Goal: Task Accomplishment & Management: Use online tool/utility

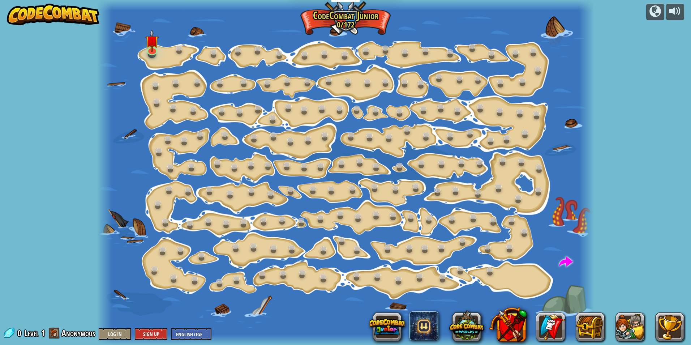
click at [325, 152] on div at bounding box center [345, 172] width 497 height 345
drag, startPoint x: 325, startPoint y: 153, endPoint x: 369, endPoint y: 177, distance: 49.3
click at [341, 180] on div at bounding box center [345, 172] width 497 height 345
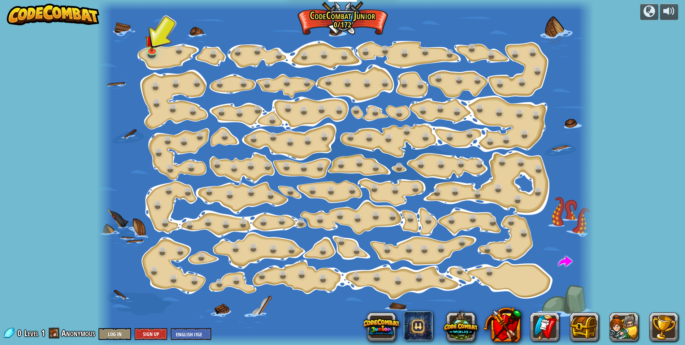
click at [233, 69] on div at bounding box center [345, 172] width 497 height 345
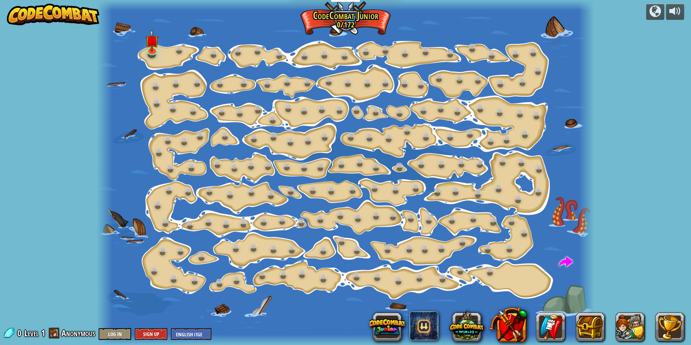
click at [236, 75] on div at bounding box center [345, 172] width 497 height 345
click at [154, 51] on link at bounding box center [151, 49] width 14 height 14
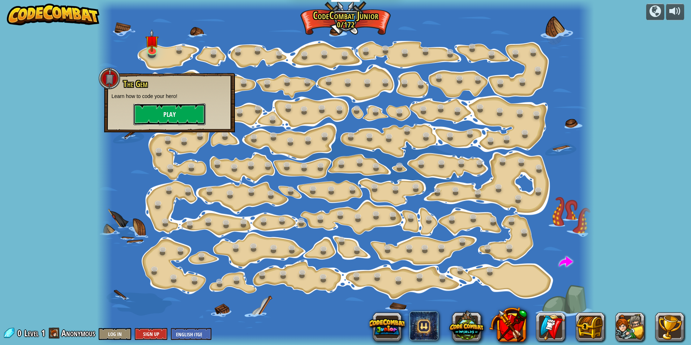
click at [191, 116] on button "Play" at bounding box center [169, 114] width 72 height 22
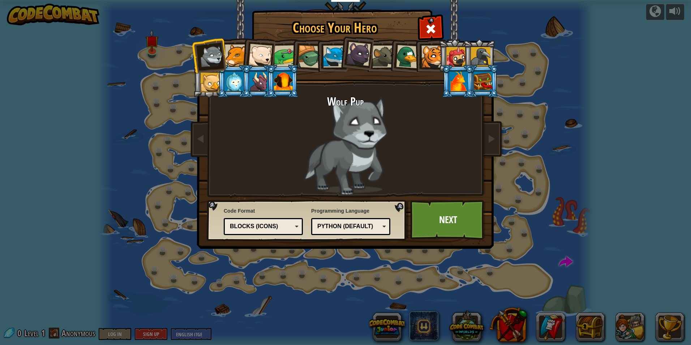
click at [239, 54] on div at bounding box center [236, 55] width 22 height 22
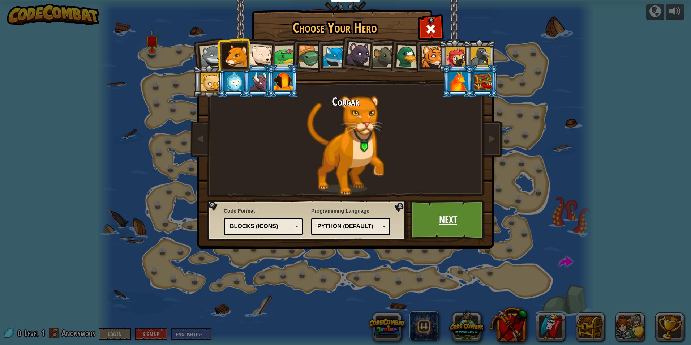
click at [470, 230] on link "Next" at bounding box center [447, 220] width 75 height 40
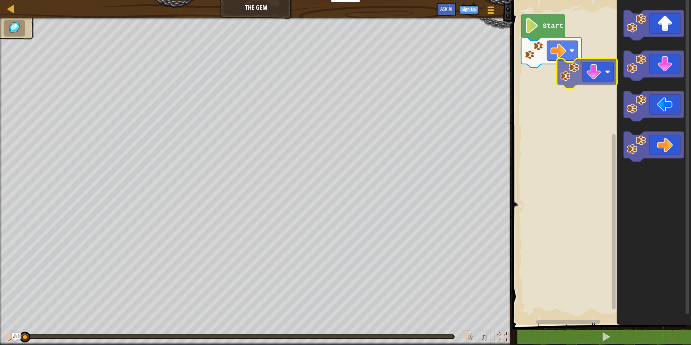
click at [599, 78] on div "Start" at bounding box center [600, 160] width 181 height 328
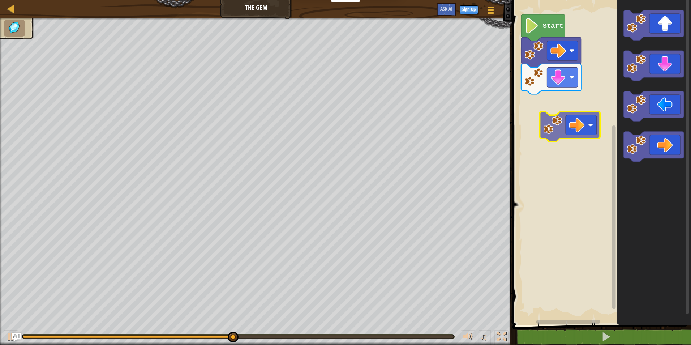
click at [572, 130] on div "Start" at bounding box center [600, 160] width 181 height 328
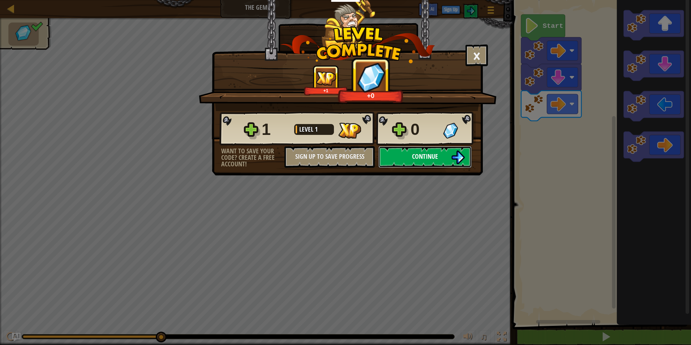
click at [427, 160] on span "Continue" at bounding box center [425, 156] width 26 height 9
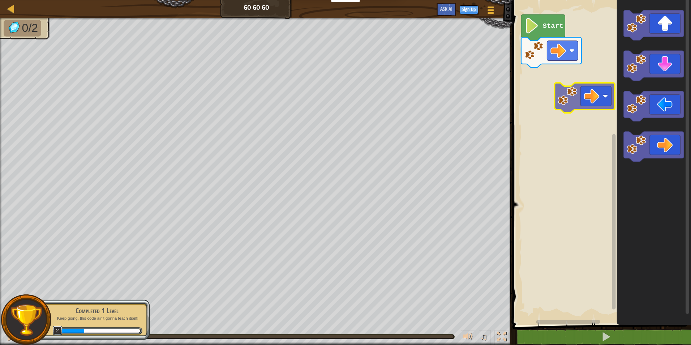
click at [587, 86] on div "Start" at bounding box center [600, 160] width 181 height 328
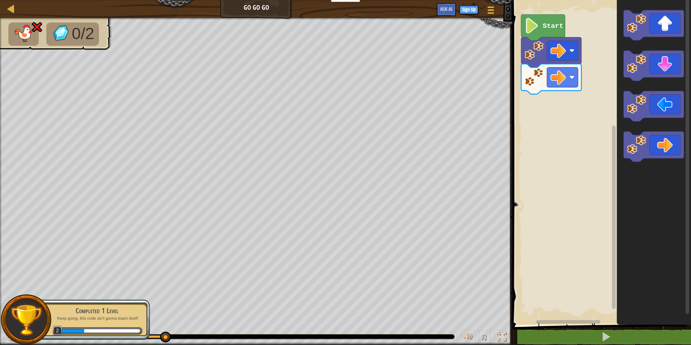
click at [677, 84] on icon "Blockly Workspace" at bounding box center [654, 160] width 74 height 328
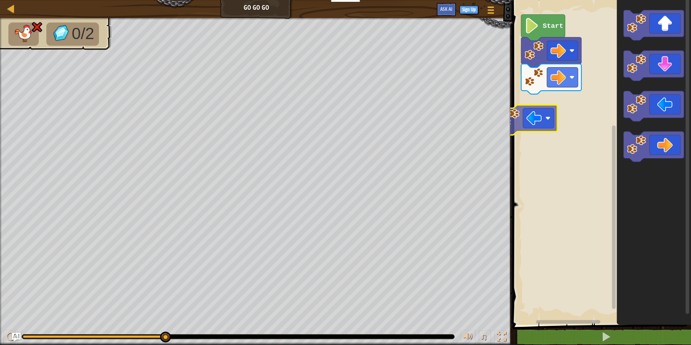
click at [500, 134] on div "Map Go Go Go Game Menu Sign Up Ask AI 1 ההההההההההההההההההההההההההההההההההההההה…" at bounding box center [345, 172] width 691 height 345
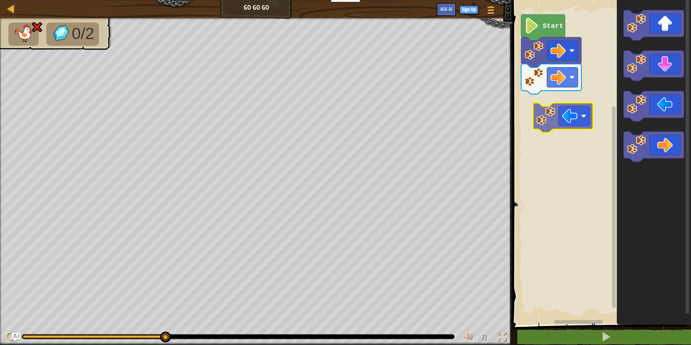
click at [541, 100] on div "Start" at bounding box center [600, 160] width 181 height 328
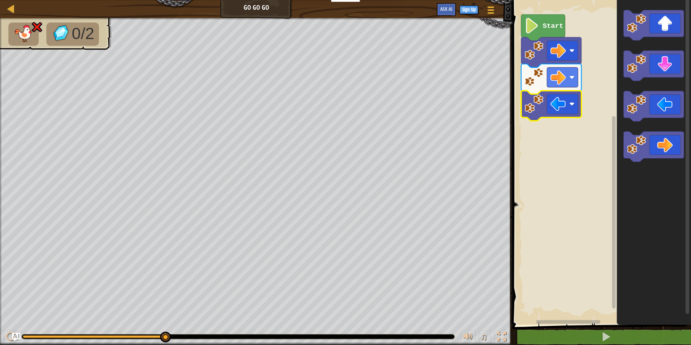
click at [556, 22] on text "Start" at bounding box center [553, 26] width 21 height 8
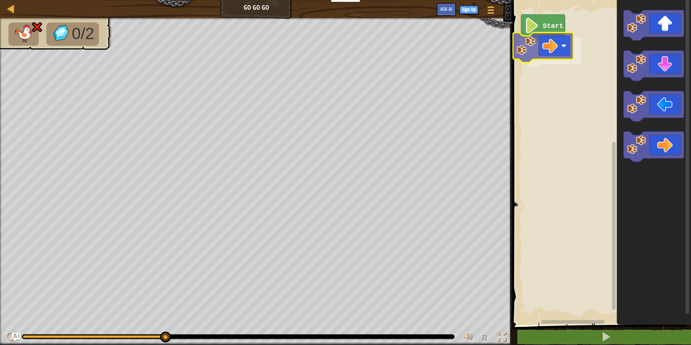
click at [549, 41] on div "Start" at bounding box center [600, 160] width 181 height 328
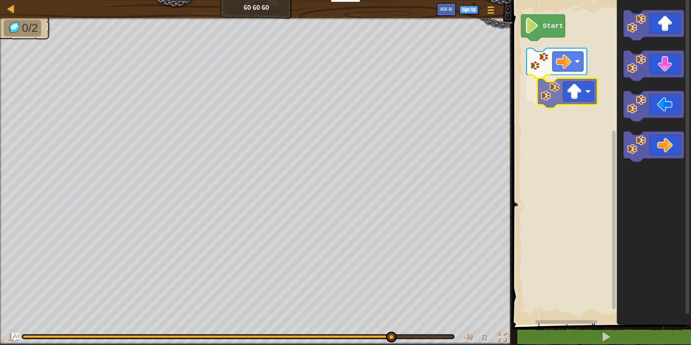
click at [567, 90] on div "Start" at bounding box center [600, 160] width 181 height 328
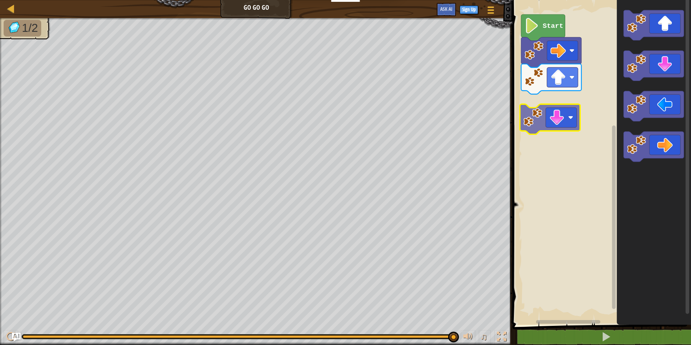
click at [572, 107] on div "Start" at bounding box center [600, 160] width 181 height 328
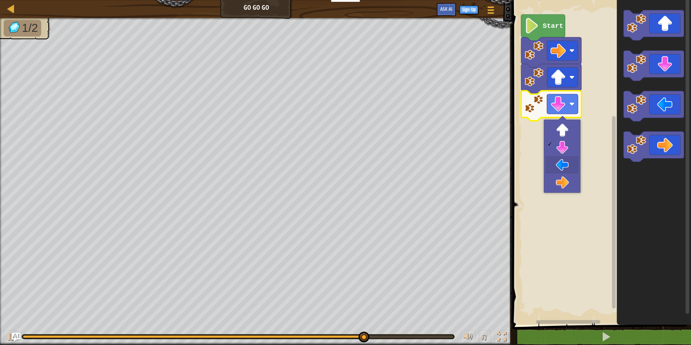
drag, startPoint x: 559, startPoint y: 163, endPoint x: 552, endPoint y: 164, distance: 7.0
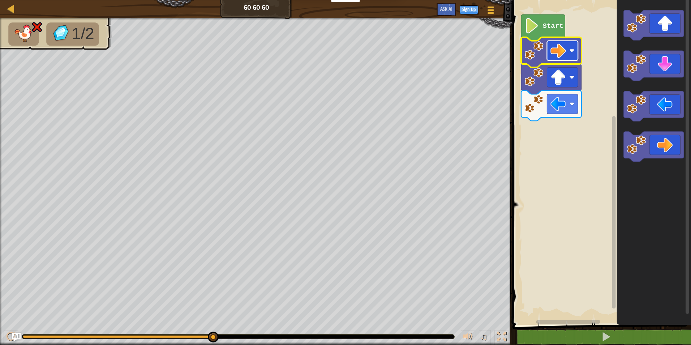
click at [563, 55] on image "Blockly Workspace" at bounding box center [558, 51] width 16 height 16
click at [584, 96] on rect "Blockly Workspace" at bounding box center [600, 160] width 181 height 328
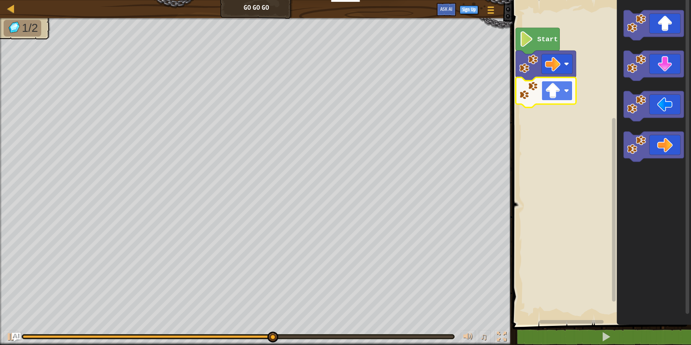
click at [550, 90] on image "Blockly Workspace" at bounding box center [553, 91] width 16 height 16
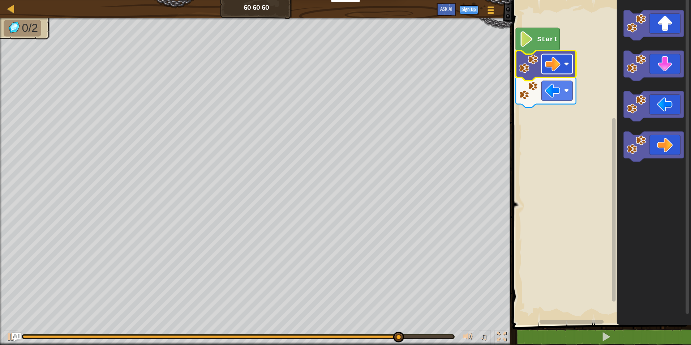
click at [546, 60] on image "Blockly Workspace" at bounding box center [553, 64] width 16 height 16
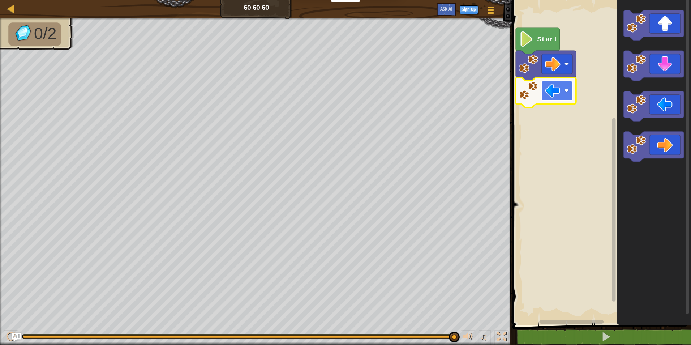
click at [554, 96] on image "Blockly Workspace" at bounding box center [553, 91] width 16 height 16
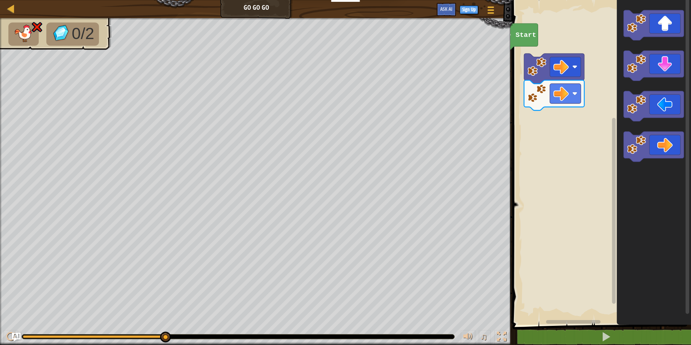
click at [523, 60] on rect "Blockly Workspace" at bounding box center [600, 160] width 181 height 328
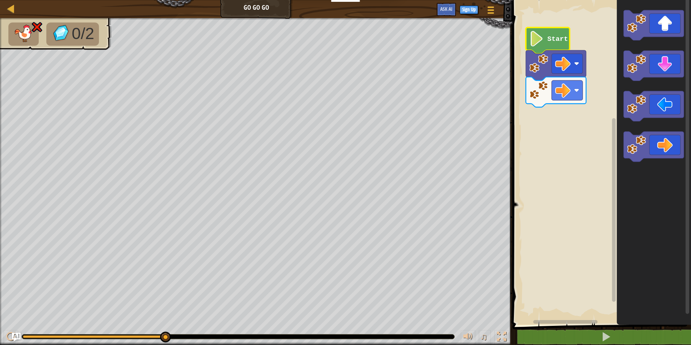
click at [544, 66] on image "Blockly Workspace" at bounding box center [538, 63] width 19 height 19
click at [558, 58] on image "Blockly Workspace" at bounding box center [563, 64] width 16 height 16
click at [573, 61] on rect "Blockly Workspace" at bounding box center [567, 64] width 31 height 20
click at [569, 68] on image "Blockly Workspace" at bounding box center [563, 64] width 16 height 16
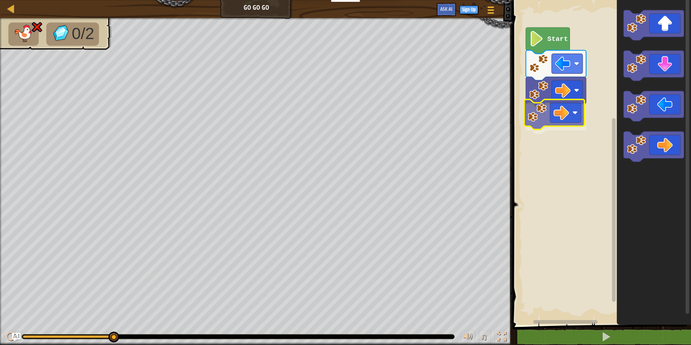
click at [554, 105] on div "Start" at bounding box center [600, 160] width 181 height 328
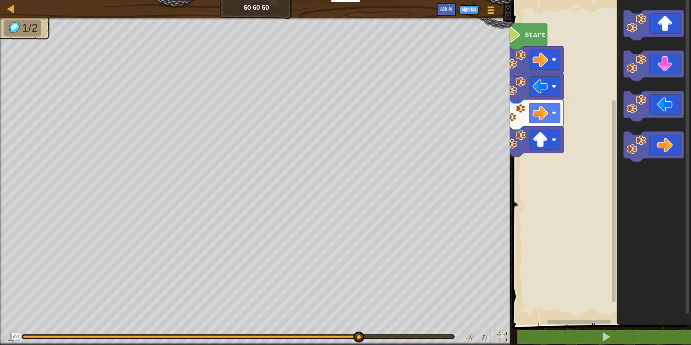
click at [593, 151] on div "Start" at bounding box center [600, 160] width 181 height 328
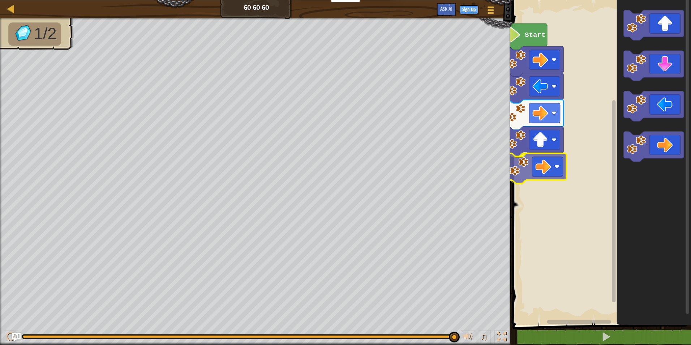
click at [532, 167] on div "Start" at bounding box center [600, 160] width 181 height 328
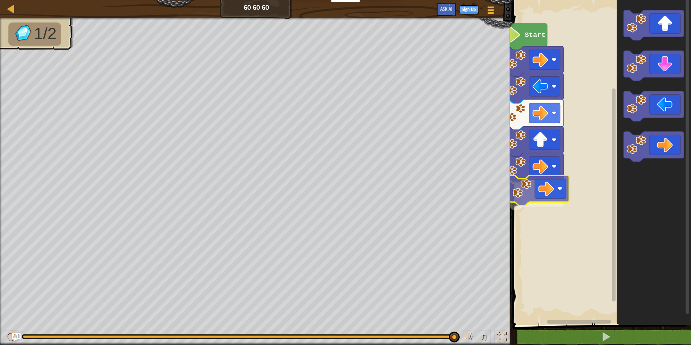
click at [539, 191] on div "Start" at bounding box center [600, 160] width 181 height 328
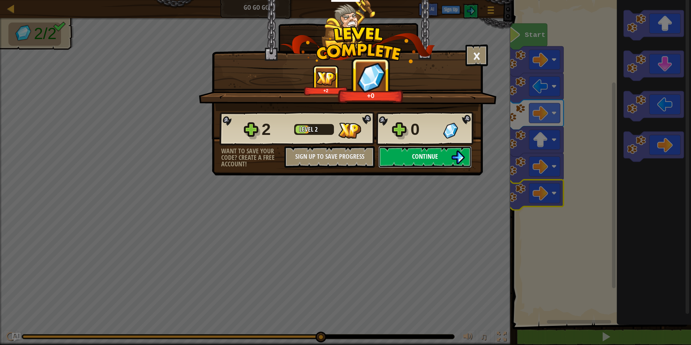
click at [427, 149] on button "Continue" at bounding box center [424, 157] width 93 height 22
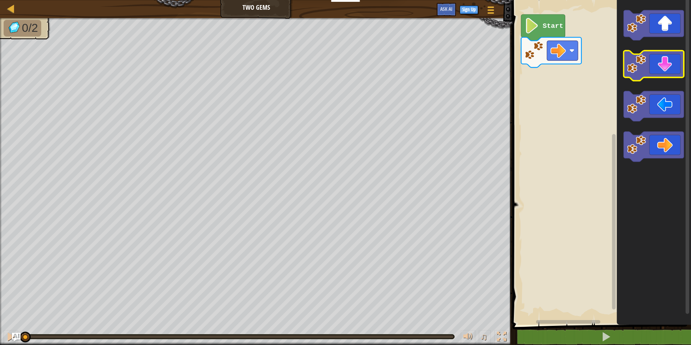
click at [645, 58] on g "Blockly Workspace" at bounding box center [653, 66] width 60 height 30
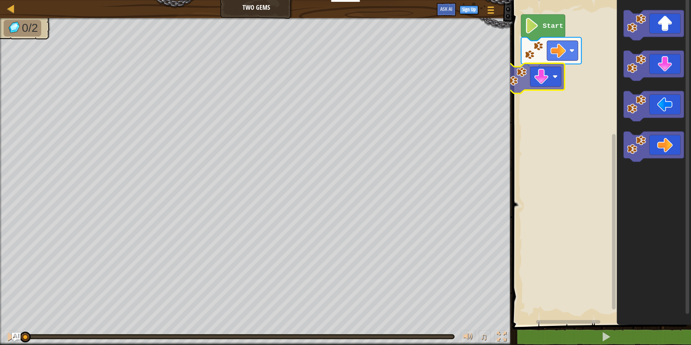
click at [519, 74] on div "Start" at bounding box center [600, 160] width 181 height 328
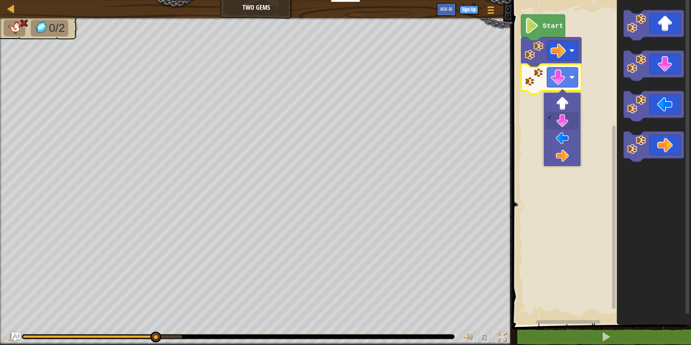
click at [587, 71] on rect "Blockly Workspace" at bounding box center [600, 160] width 181 height 328
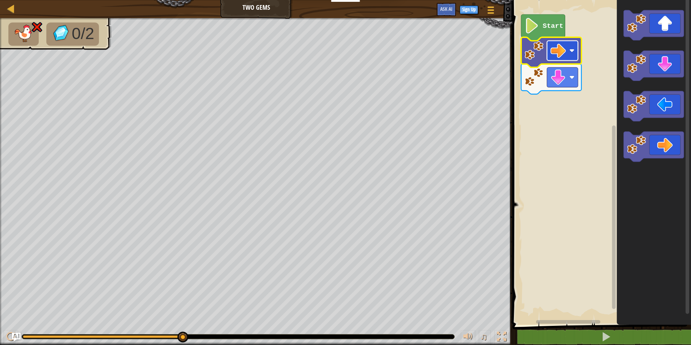
click at [574, 56] on rect "Blockly Workspace" at bounding box center [562, 51] width 31 height 20
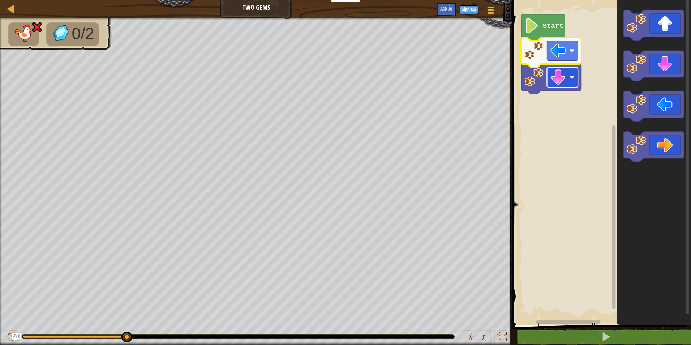
click at [561, 73] on image "Blockly Workspace" at bounding box center [558, 77] width 16 height 16
click at [562, 48] on image "Blockly Workspace" at bounding box center [558, 51] width 16 height 16
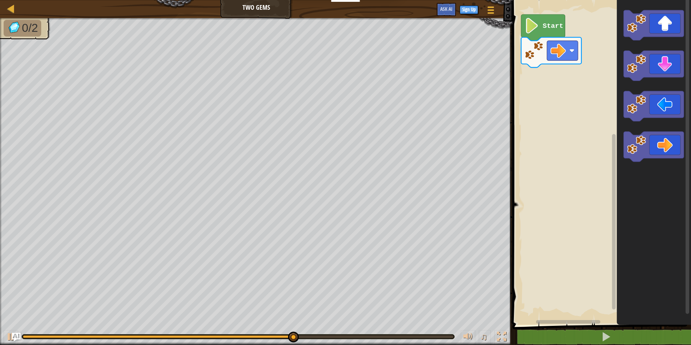
click at [570, 99] on div "Start" at bounding box center [600, 160] width 181 height 328
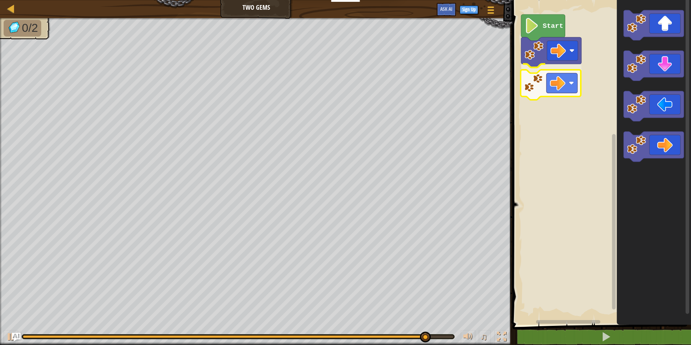
click at [553, 77] on div "Start" at bounding box center [600, 160] width 181 height 328
click at [509, 129] on div "Map Two Gems Game Menu Sign Up Ask AI 1 ההההההההההההההההההההההההההההההההההההההה…" at bounding box center [345, 172] width 691 height 345
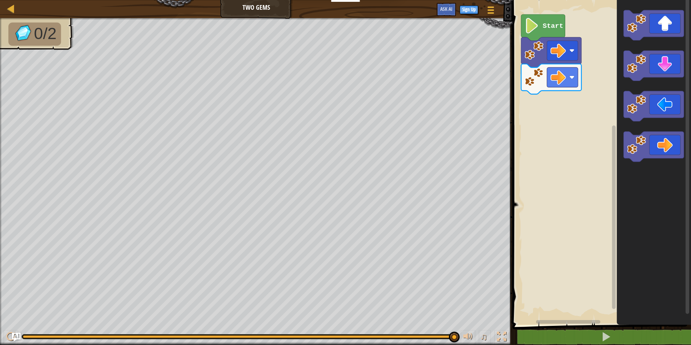
click at [578, 61] on div "Start" at bounding box center [600, 160] width 181 height 328
click at [682, 20] on icon "Blockly Workspace" at bounding box center [653, 25] width 60 height 30
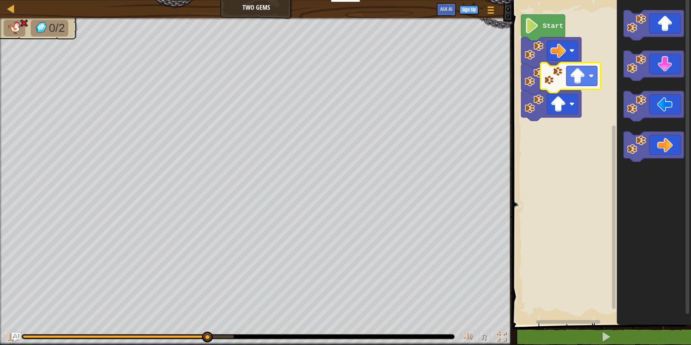
click at [599, 72] on div "Start" at bounding box center [600, 160] width 181 height 328
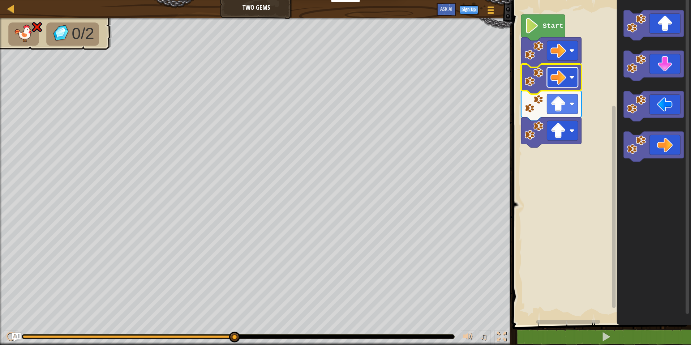
click at [551, 78] on image "Blockly Workspace" at bounding box center [558, 77] width 16 height 16
click at [543, 27] on text "Start" at bounding box center [553, 26] width 21 height 8
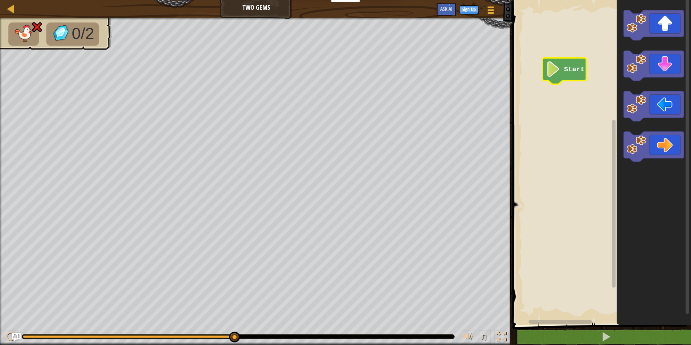
click at [548, 56] on rect "Blockly Workspace" at bounding box center [600, 160] width 181 height 328
click at [555, 80] on rect "Blockly Workspace" at bounding box center [600, 160] width 181 height 328
click at [555, 82] on rect "Blockly Workspace" at bounding box center [600, 160] width 181 height 328
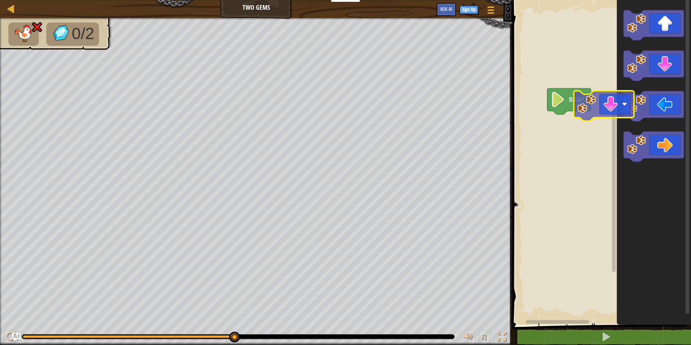
click at [558, 145] on div "Start" at bounding box center [600, 160] width 181 height 328
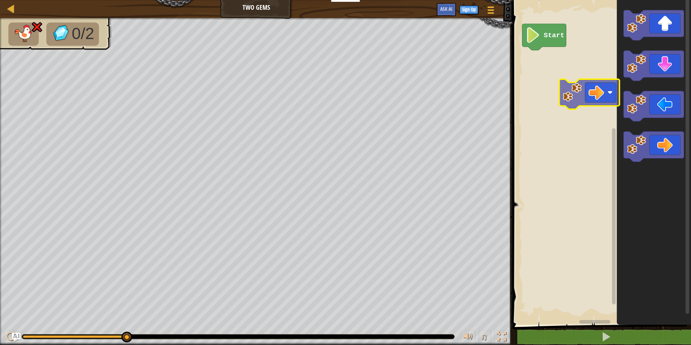
click at [583, 86] on div "Start" at bounding box center [600, 160] width 181 height 328
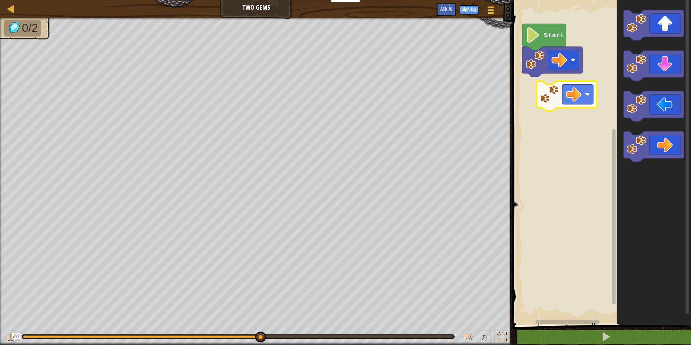
click at [559, 90] on div "Start" at bounding box center [600, 160] width 181 height 328
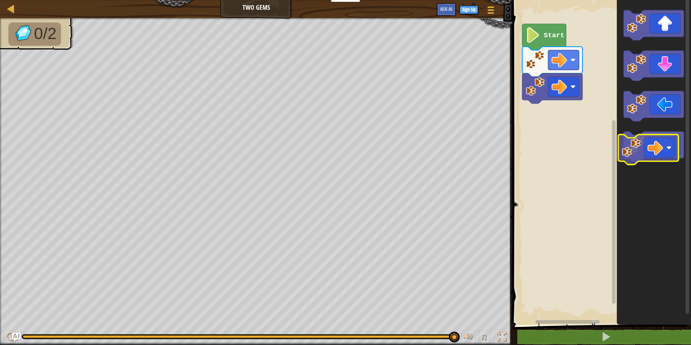
click at [647, 151] on icon "Blockly Workspace" at bounding box center [653, 146] width 60 height 30
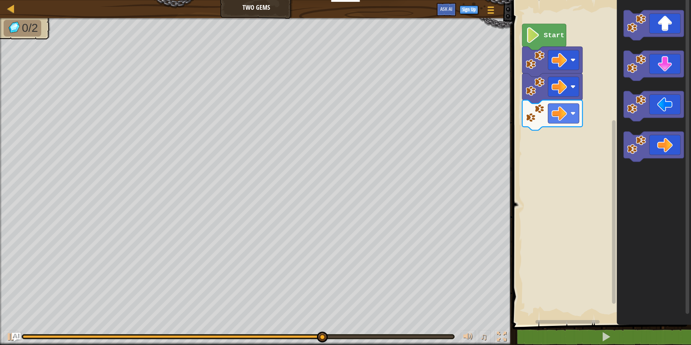
click at [532, 138] on div "Start" at bounding box center [600, 160] width 181 height 328
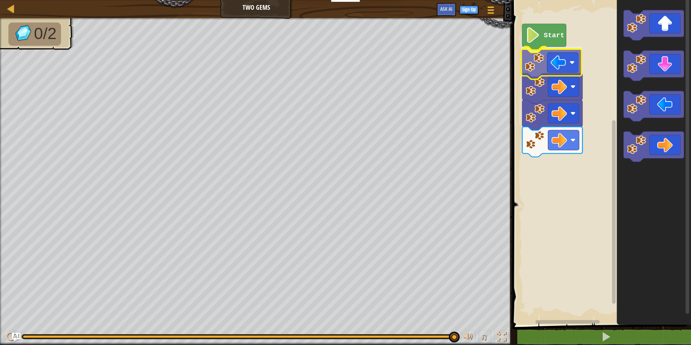
click at [573, 62] on div "Start" at bounding box center [600, 160] width 181 height 328
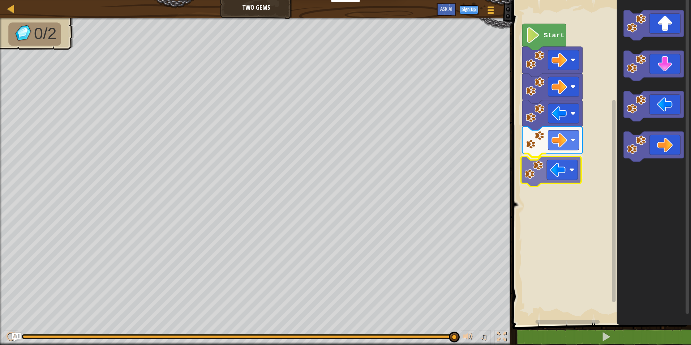
click at [529, 173] on div "Start" at bounding box center [600, 160] width 181 height 328
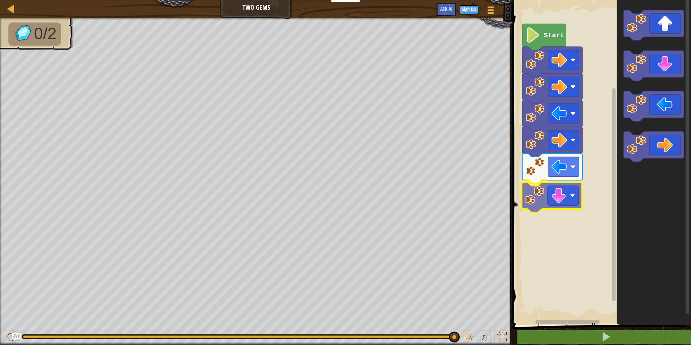
click at [539, 202] on div "Start" at bounding box center [600, 160] width 181 height 328
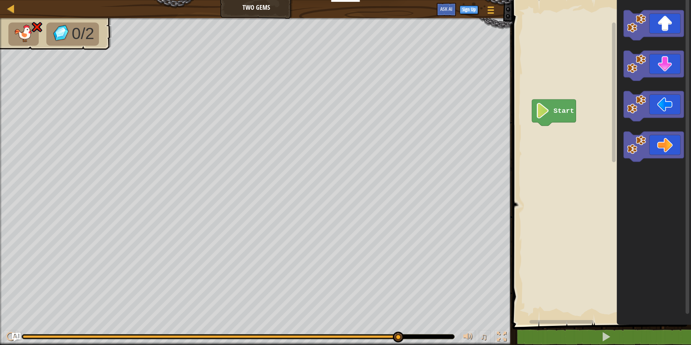
click at [576, 0] on html "Educators Create Free Account School & District Solutions Teacher Toolkit Previ…" at bounding box center [345, 0] width 691 height 0
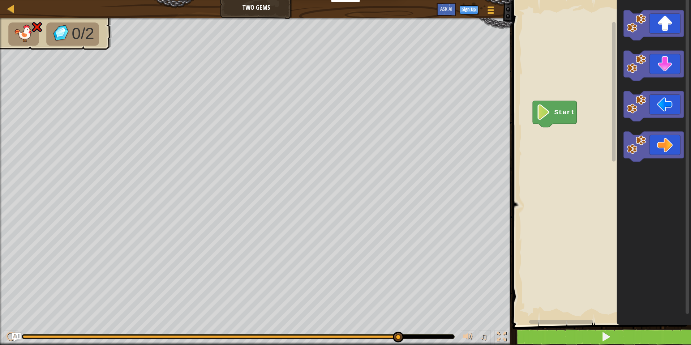
click at [571, 343] on div "1 2 go ( 'right' ) הההההההההההההההההההההההההההההההההההההההההההההההההההההההההההה…" at bounding box center [600, 177] width 181 height 347
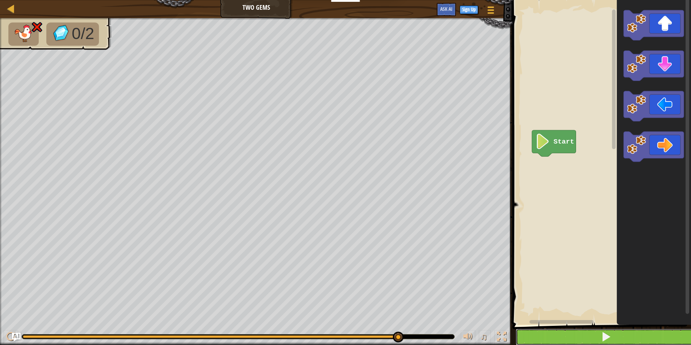
click at [570, 337] on button at bounding box center [605, 336] width 181 height 17
click at [557, 340] on button at bounding box center [605, 336] width 181 height 17
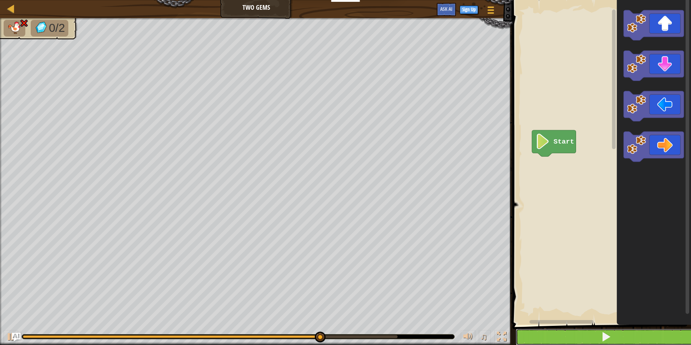
click at [580, 329] on button at bounding box center [605, 336] width 181 height 17
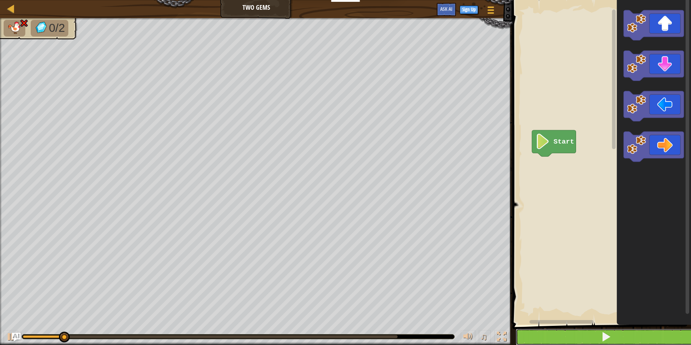
click at [580, 329] on button at bounding box center [605, 336] width 181 height 17
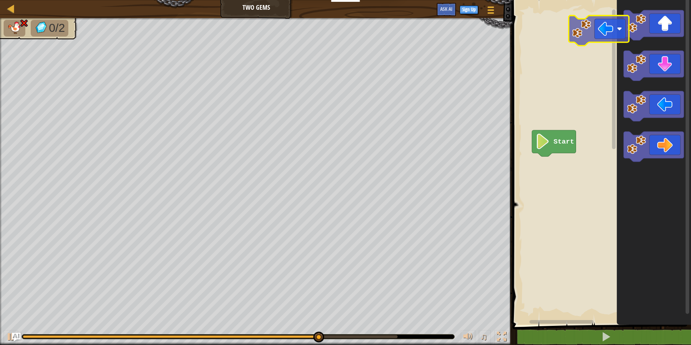
click at [593, 20] on div "Start" at bounding box center [600, 160] width 181 height 328
click at [605, 111] on rect "Blockly Workspace" at bounding box center [600, 160] width 181 height 328
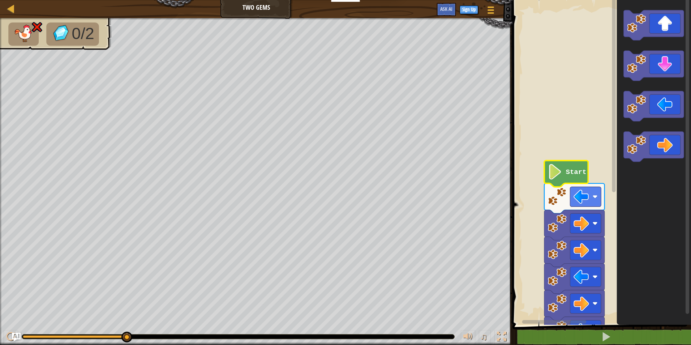
click at [576, 181] on icon "Blockly Workspace" at bounding box center [566, 173] width 44 height 26
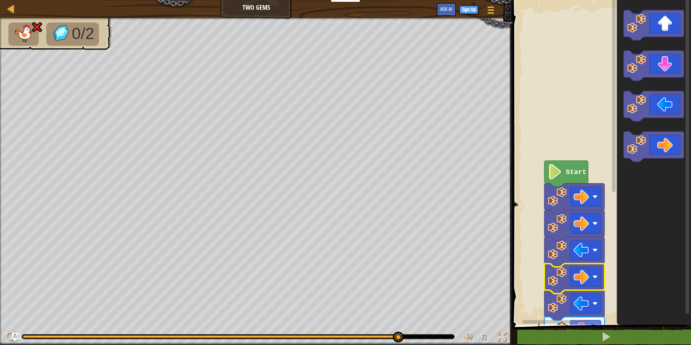
click at [586, 259] on rect "Blockly Workspace" at bounding box center [585, 250] width 31 height 20
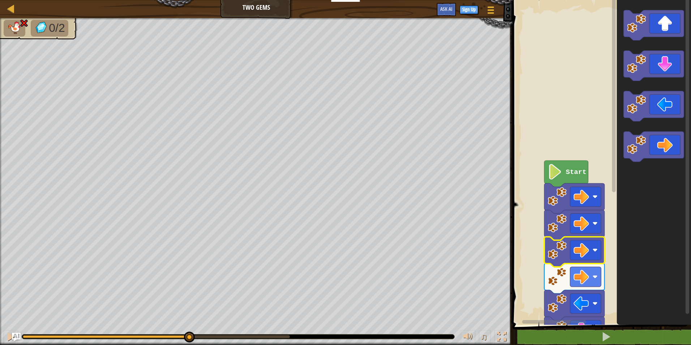
click at [189, 320] on div "0/2 ♫ Cougar" at bounding box center [345, 181] width 691 height 327
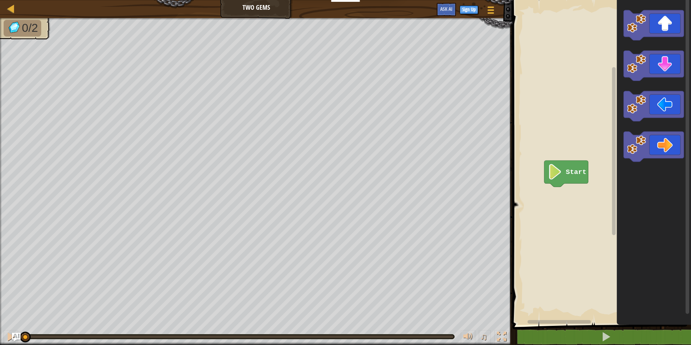
drag, startPoint x: 256, startPoint y: 336, endPoint x: -1, endPoint y: 342, distance: 257.2
click at [0, 0] on html "Educators Create Free Account School & District Solutions Teacher Toolkit Previ…" at bounding box center [345, 0] width 691 height 0
click at [159, 314] on div "0/2 ♫ Cougar" at bounding box center [345, 181] width 691 height 327
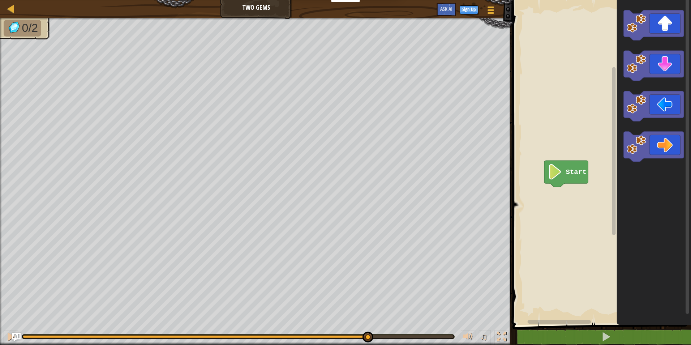
drag, startPoint x: 366, startPoint y: 363, endPoint x: 373, endPoint y: 363, distance: 6.9
click at [373, 0] on html "Educators Create Free Account School & District Solutions Teacher Toolkit Previ…" at bounding box center [345, 0] width 691 height 0
click at [380, 329] on div "0/2 ♫ Cougar" at bounding box center [345, 181] width 691 height 327
click at [442, 0] on html "Educators Create Free Account School & District Solutions Teacher Toolkit Previ…" at bounding box center [345, 0] width 691 height 0
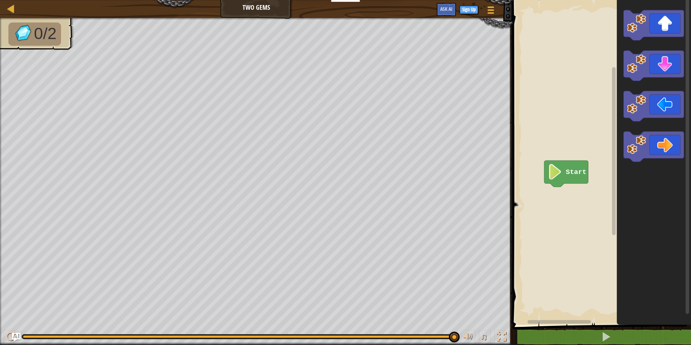
click at [621, 182] on icon "Blockly Workspace" at bounding box center [654, 160] width 74 height 328
click at [561, 256] on div "Start" at bounding box center [600, 160] width 181 height 328
click at [586, 221] on div "Start" at bounding box center [600, 160] width 181 height 328
click at [629, 151] on div "Start" at bounding box center [600, 160] width 181 height 328
click at [641, 150] on image "Blockly Workspace" at bounding box center [636, 144] width 19 height 19
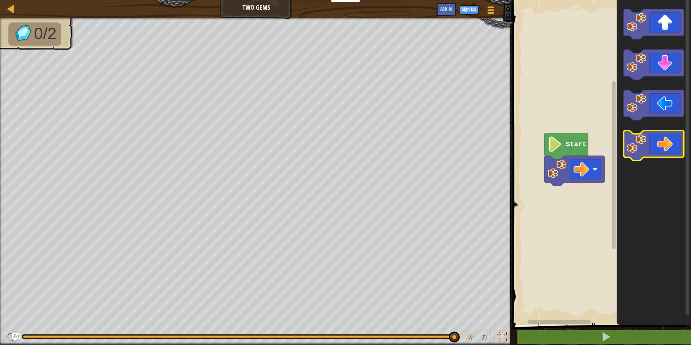
click at [648, 146] on icon "Blockly Workspace" at bounding box center [653, 145] width 60 height 30
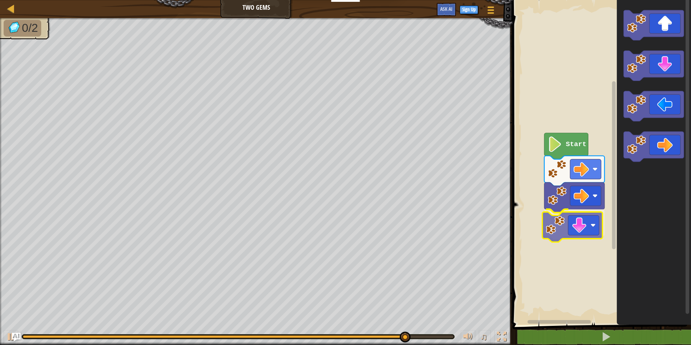
click at [578, 233] on div "Start" at bounding box center [600, 160] width 181 height 328
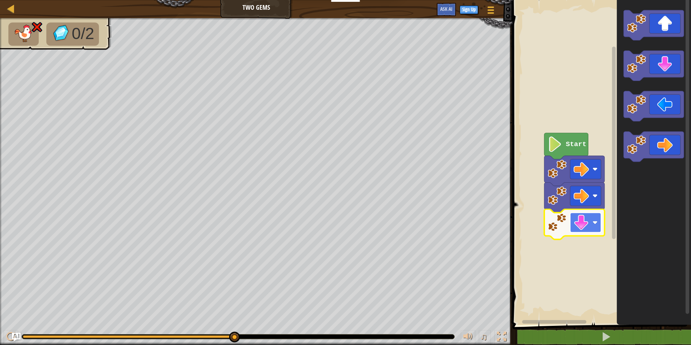
click at [582, 229] on image "Blockly Workspace" at bounding box center [581, 223] width 16 height 16
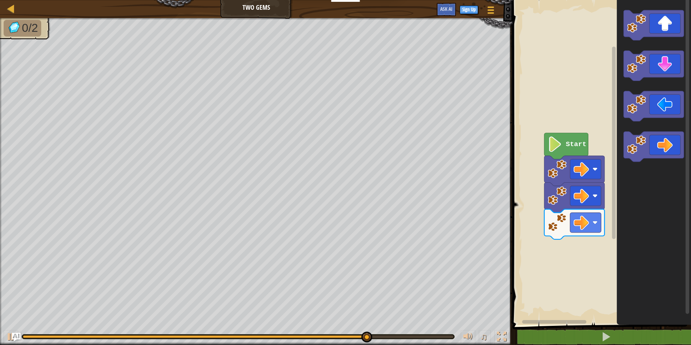
click at [600, 81] on div "Start" at bounding box center [600, 160] width 181 height 328
click at [638, 134] on g "Blockly Workspace" at bounding box center [653, 85] width 60 height 151
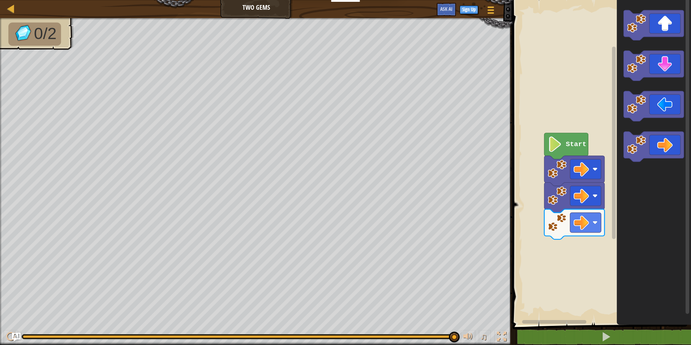
click at [647, 72] on icon "Blockly Workspace" at bounding box center [653, 66] width 60 height 30
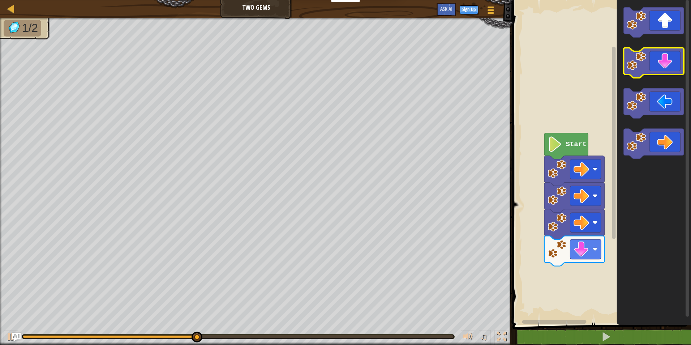
click at [646, 69] on icon "Blockly Workspace" at bounding box center [653, 63] width 60 height 30
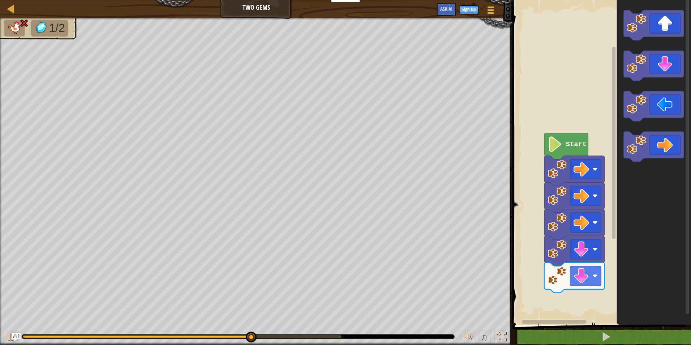
click at [577, 314] on div "Start" at bounding box center [600, 160] width 181 height 328
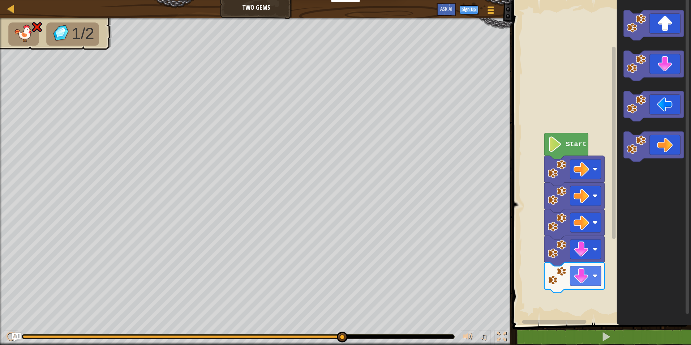
click at [602, 50] on div "Start" at bounding box center [600, 160] width 181 height 328
click at [549, 163] on div "Start" at bounding box center [600, 160] width 181 height 328
